Goal: Use online tool/utility

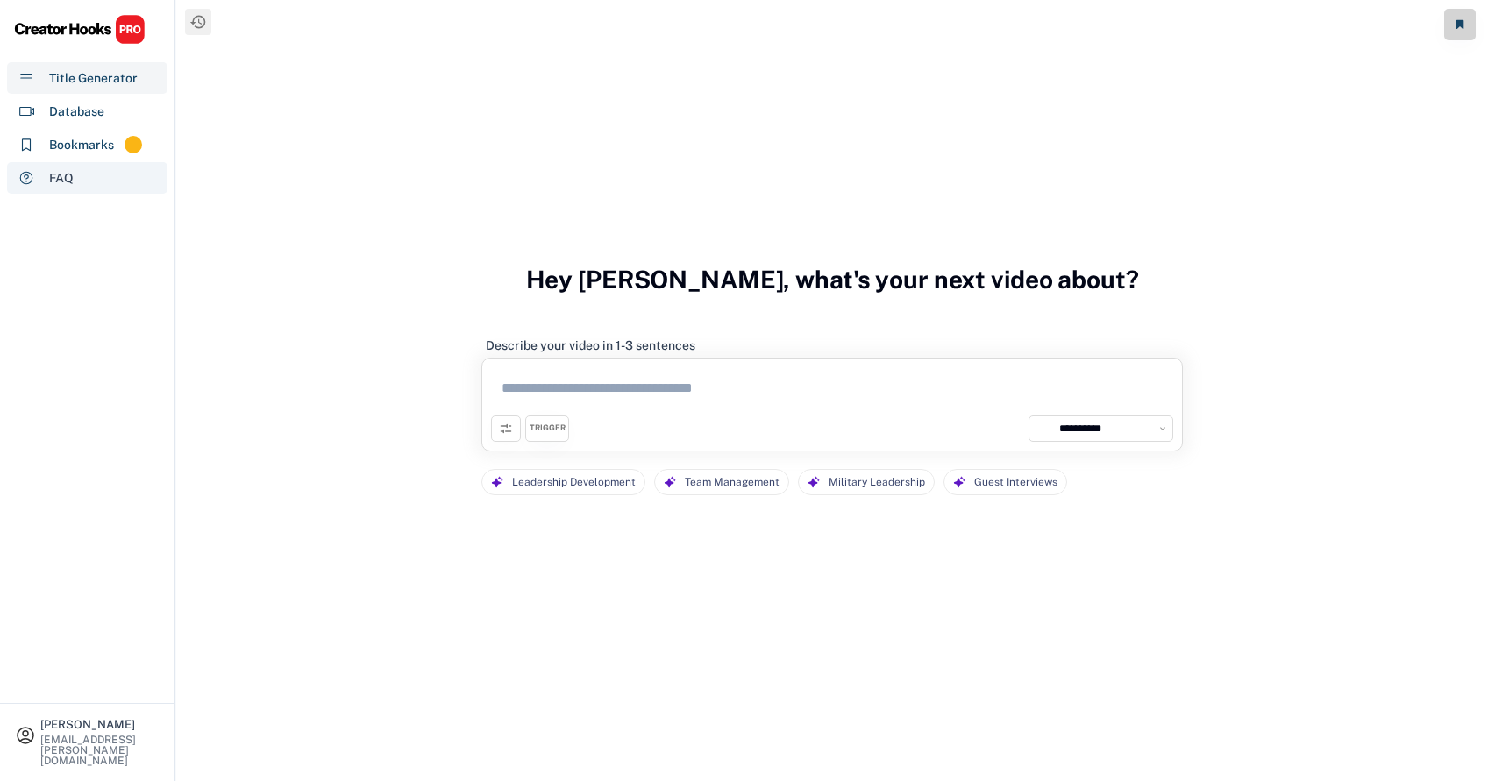
select select "**********"
click at [102, 116] on div "Database" at bounding box center [76, 112] width 55 height 18
select select "**********"
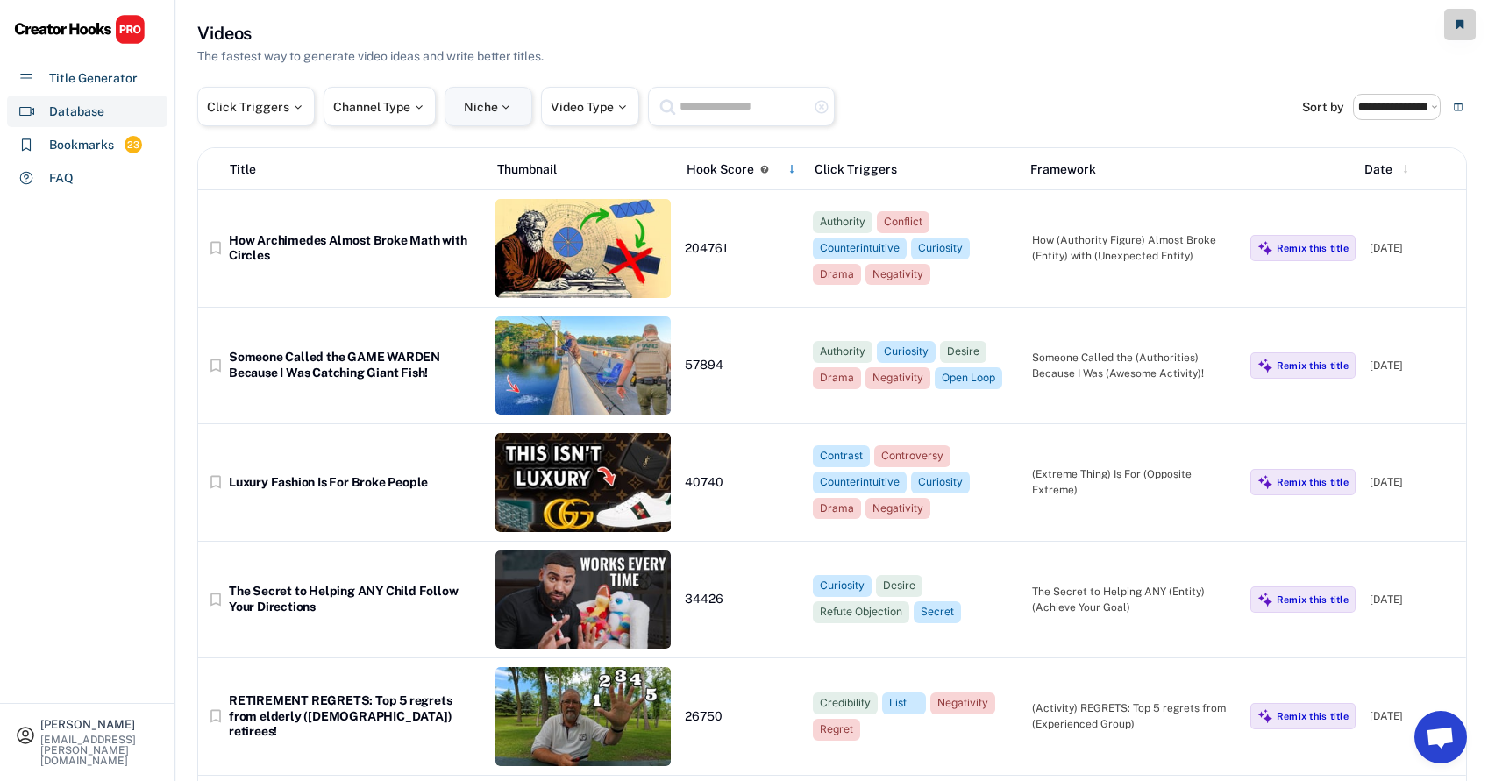
click at [480, 107] on div "Niche" at bounding box center [489, 107] width 50 height 12
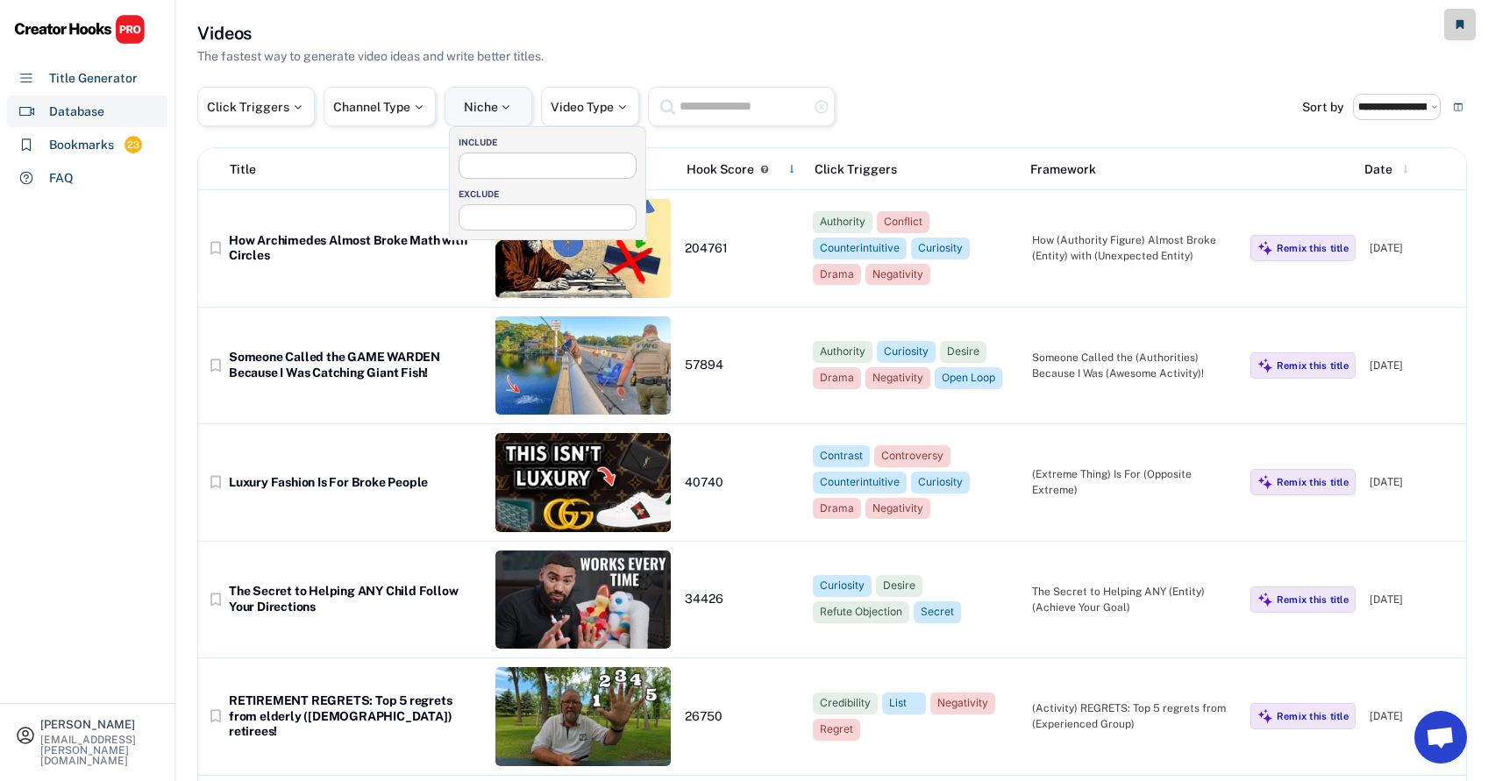
select select
click at [398, 106] on div "Channel Type" at bounding box center [379, 107] width 93 height 12
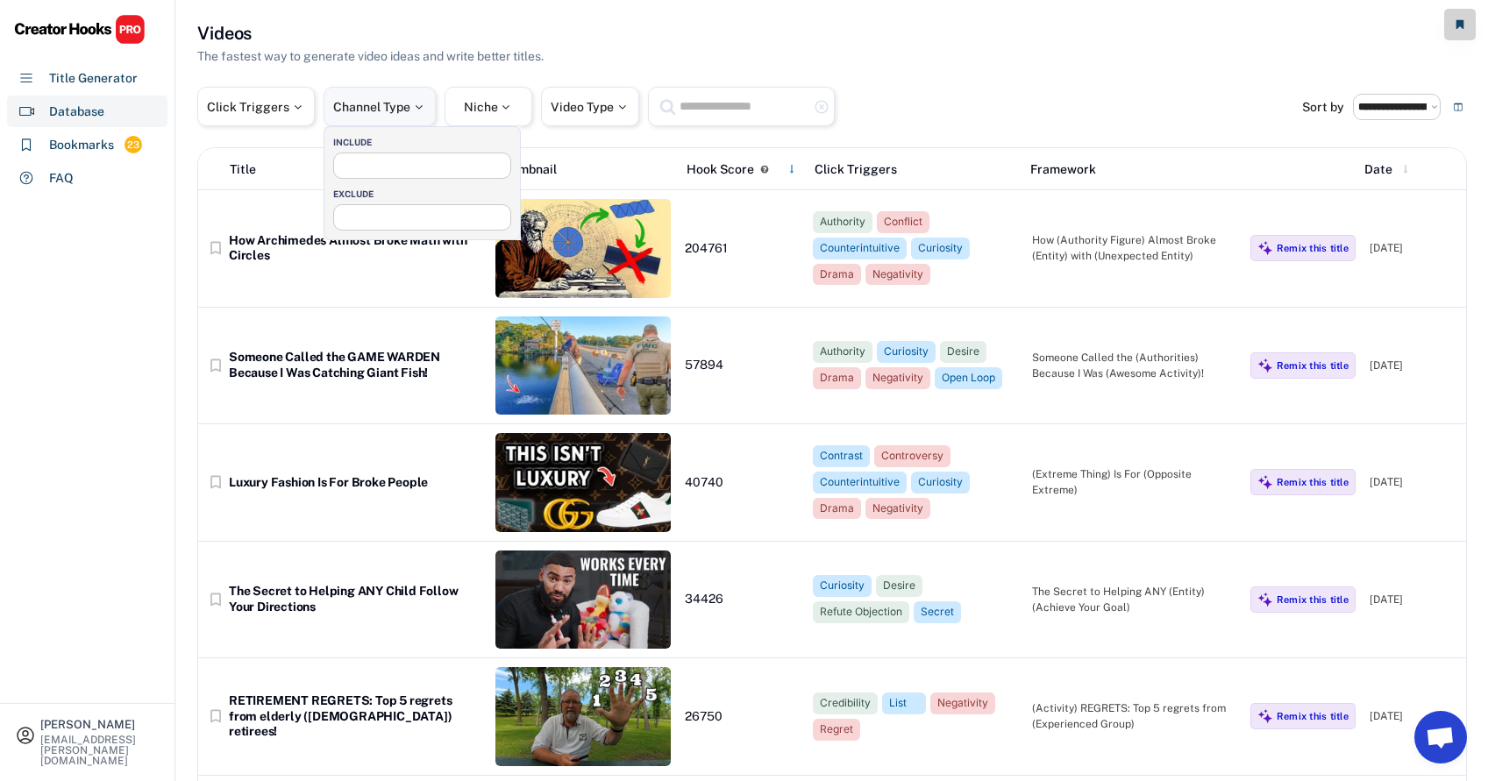
select select
click at [360, 163] on input "search" at bounding box center [426, 163] width 176 height 11
click at [274, 98] on div "Click Triggers" at bounding box center [255, 106] width 117 height 39
select select
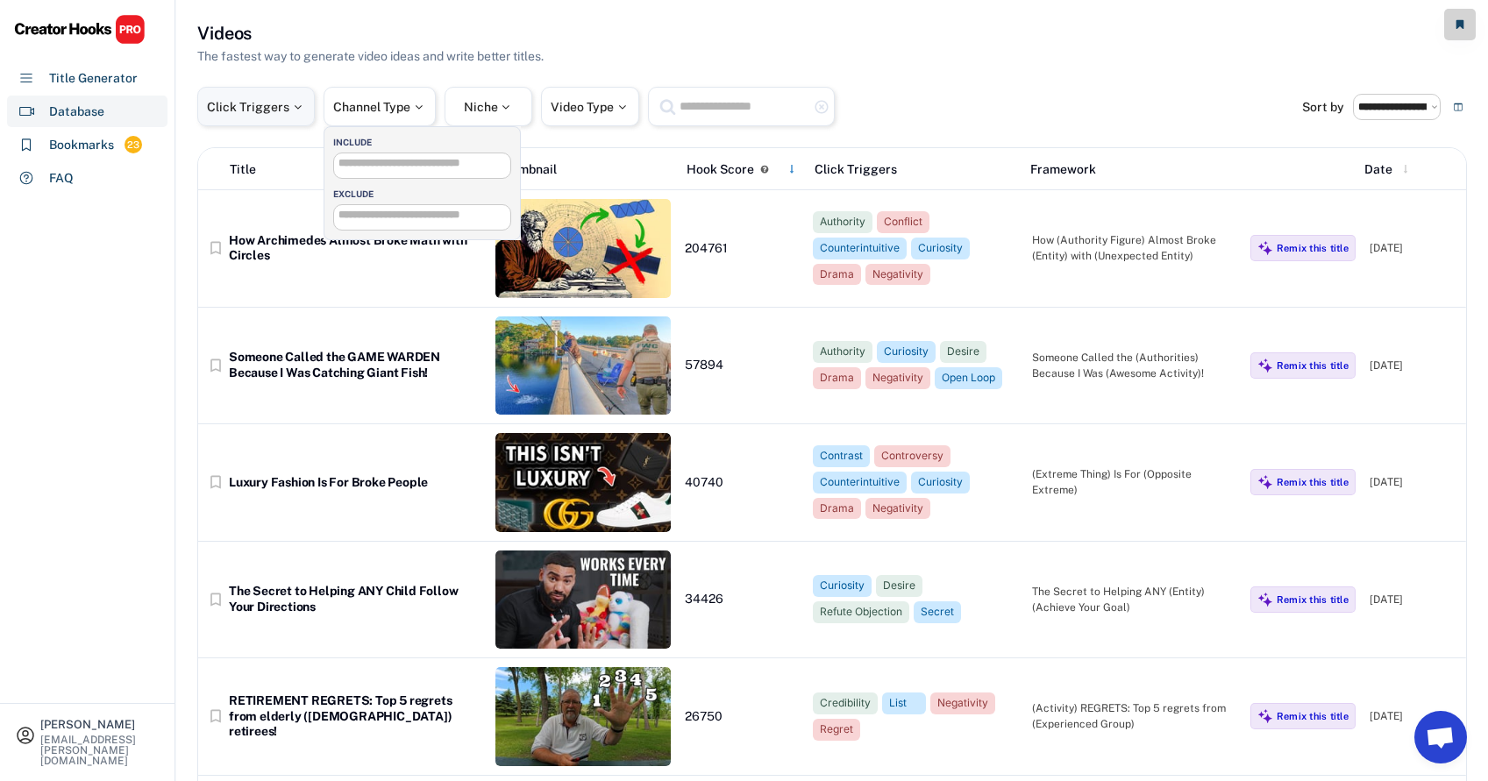
select select
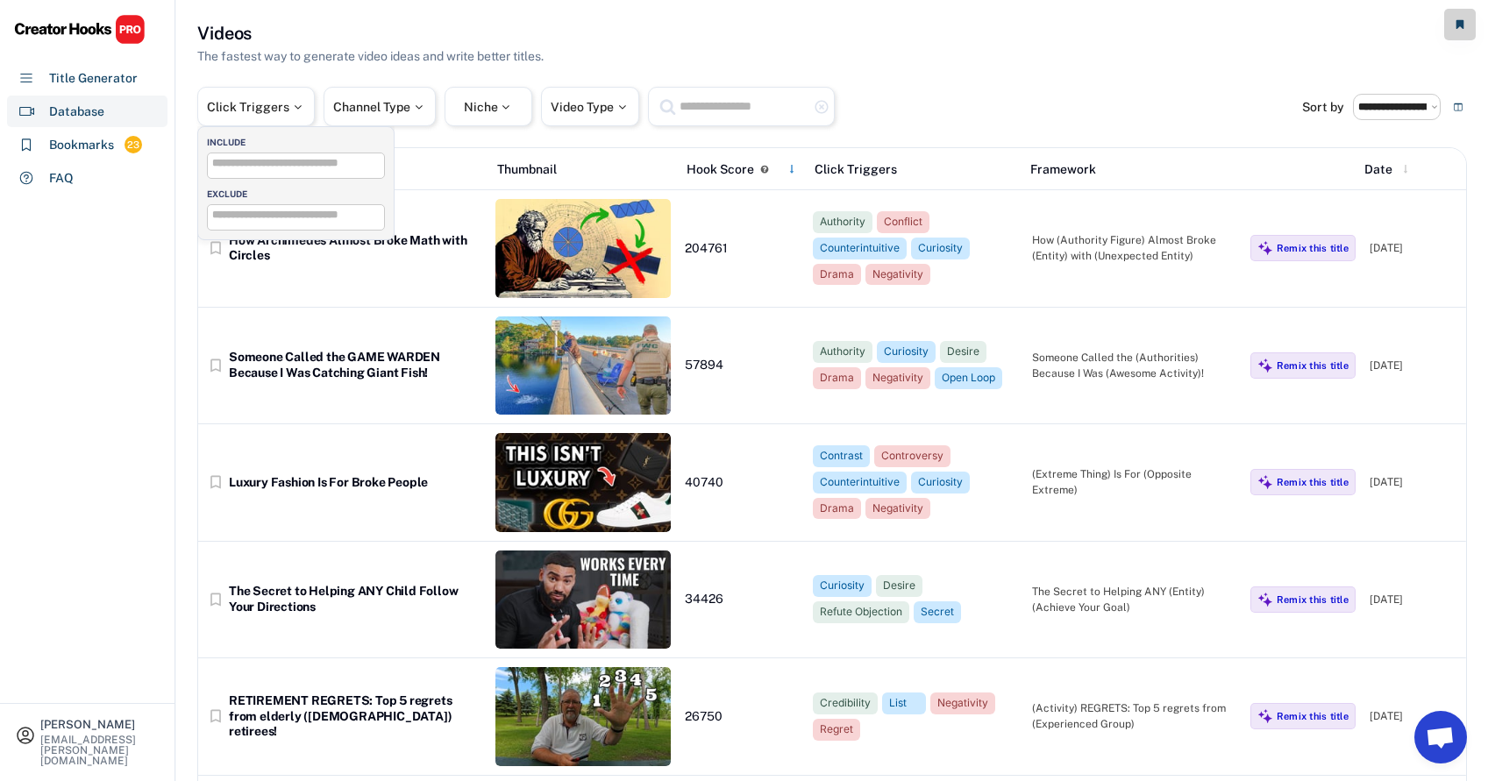
click at [296, 174] on span at bounding box center [296, 165] width 176 height 25
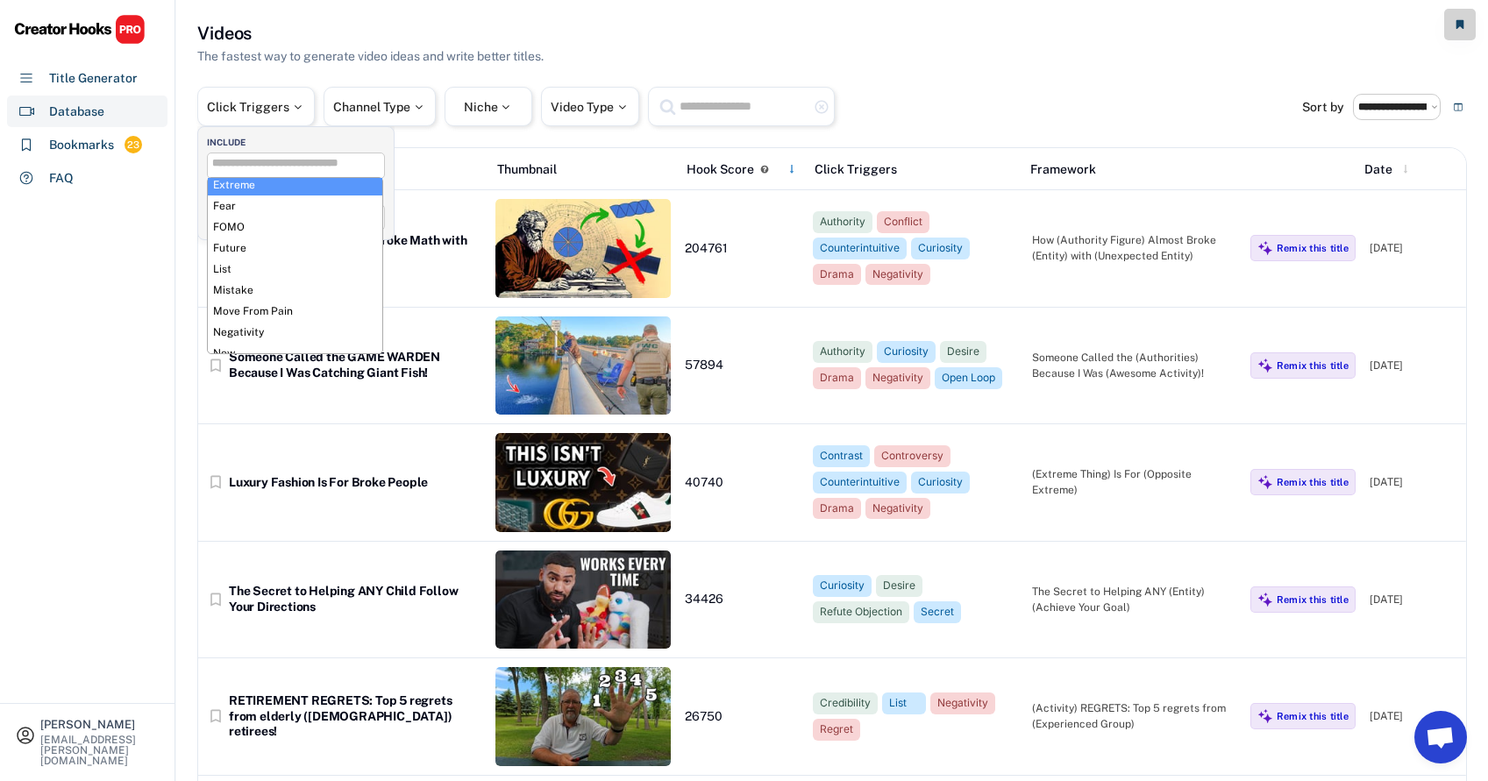
scroll to position [321, 0]
